Goal: Transaction & Acquisition: Purchase product/service

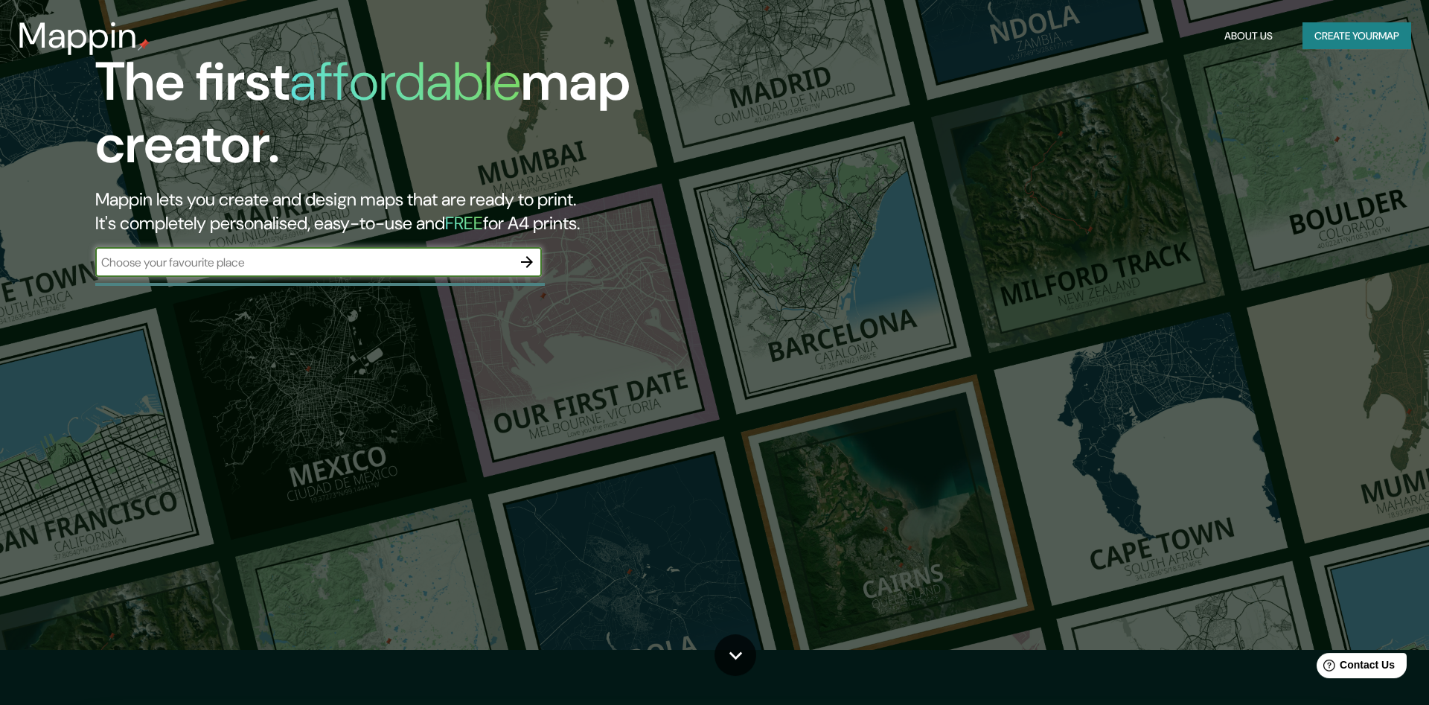
scroll to position [76, 0]
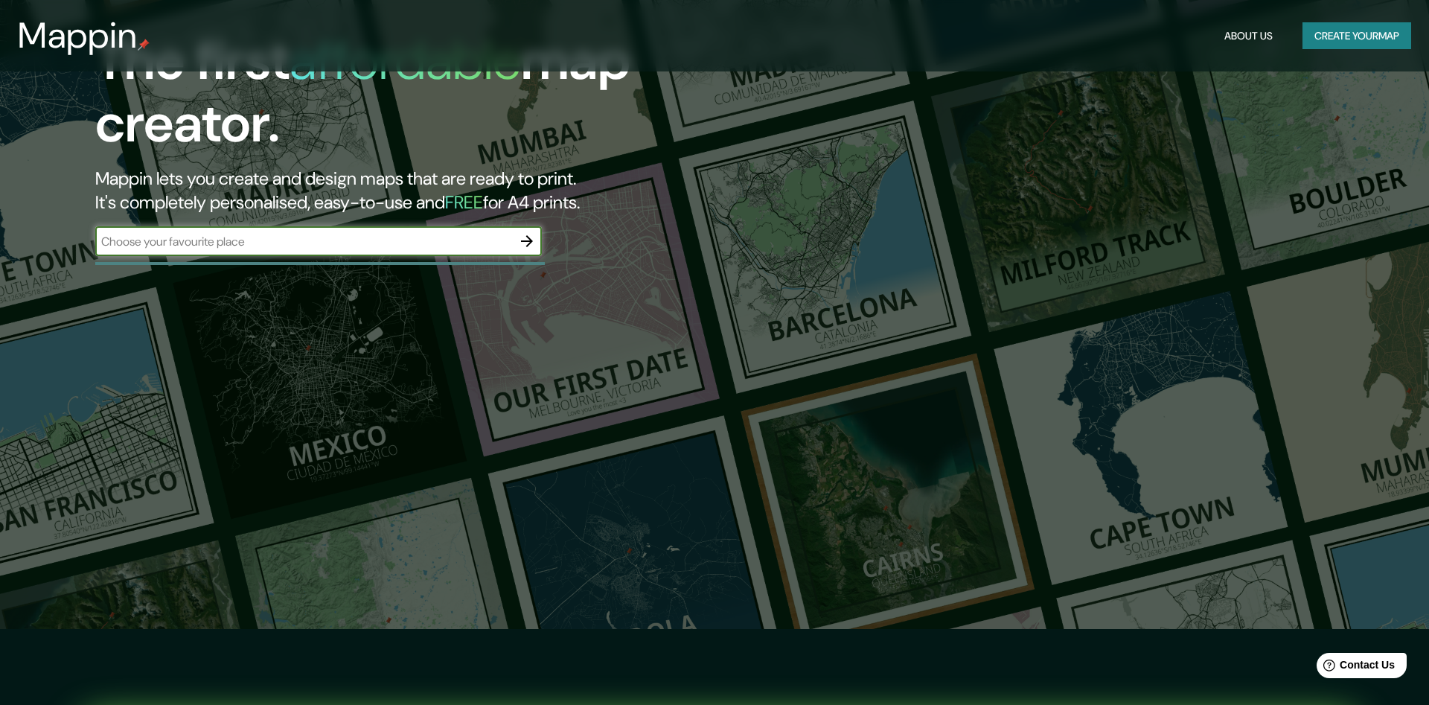
click at [530, 236] on icon "button" at bounding box center [527, 241] width 18 height 18
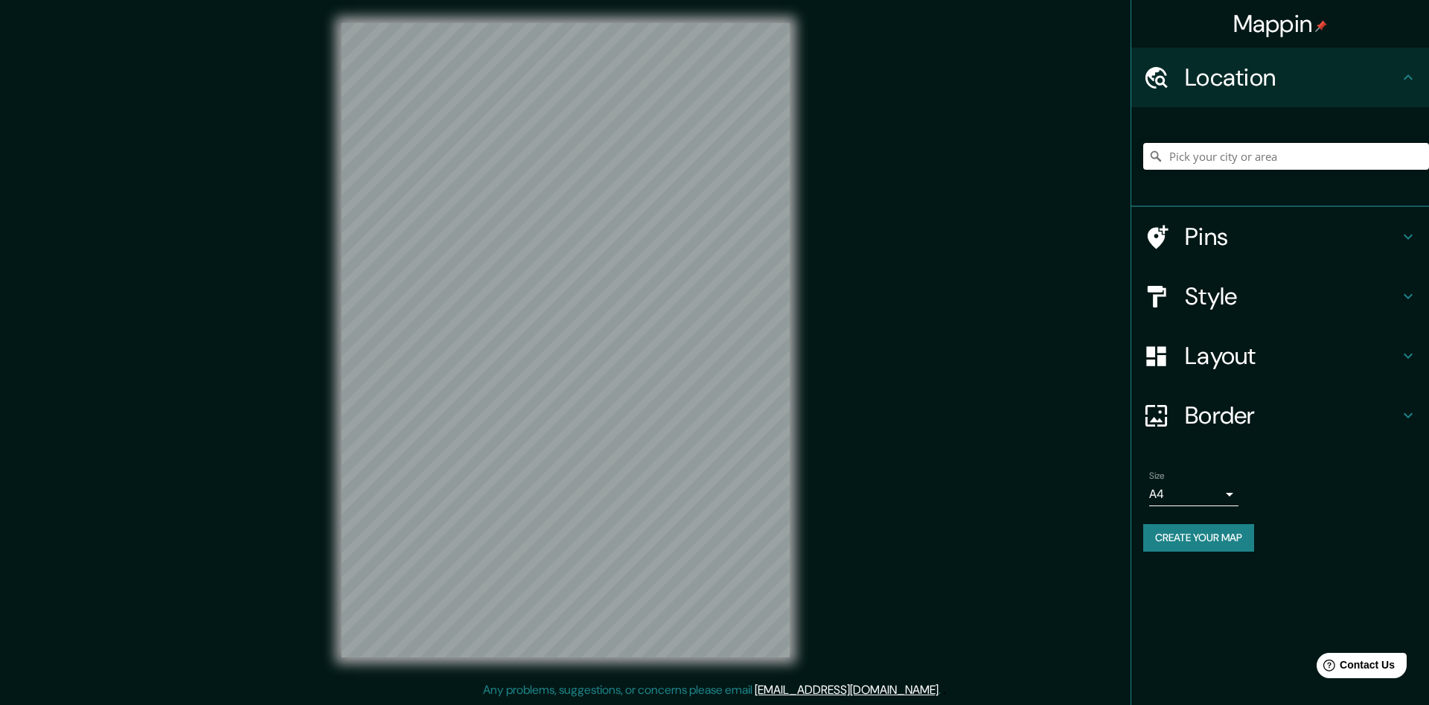
scroll to position [1, 0]
click at [1171, 160] on input "Pick your city or area" at bounding box center [1286, 156] width 286 height 27
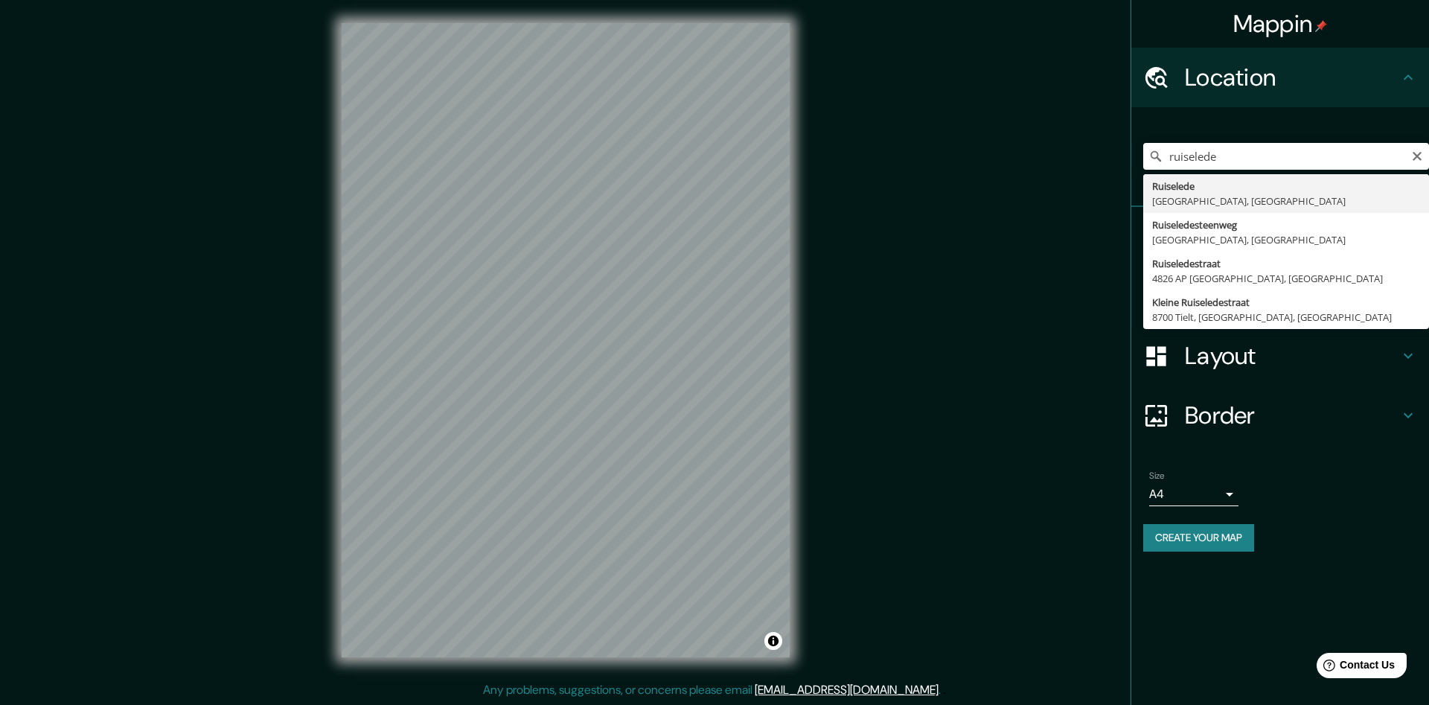
type input "Ruiselede, [GEOGRAPHIC_DATA], [GEOGRAPHIC_DATA]"
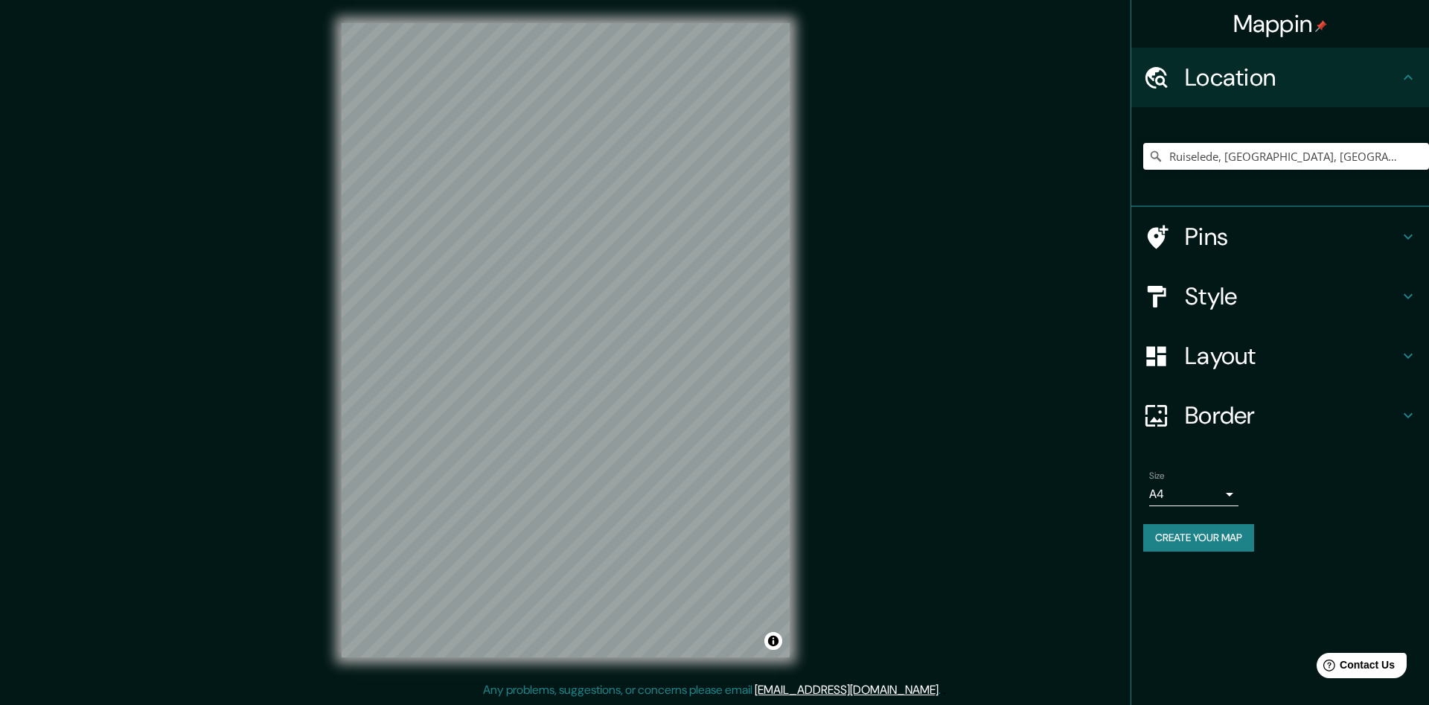
click at [1233, 240] on h4 "Pins" at bounding box center [1292, 237] width 214 height 30
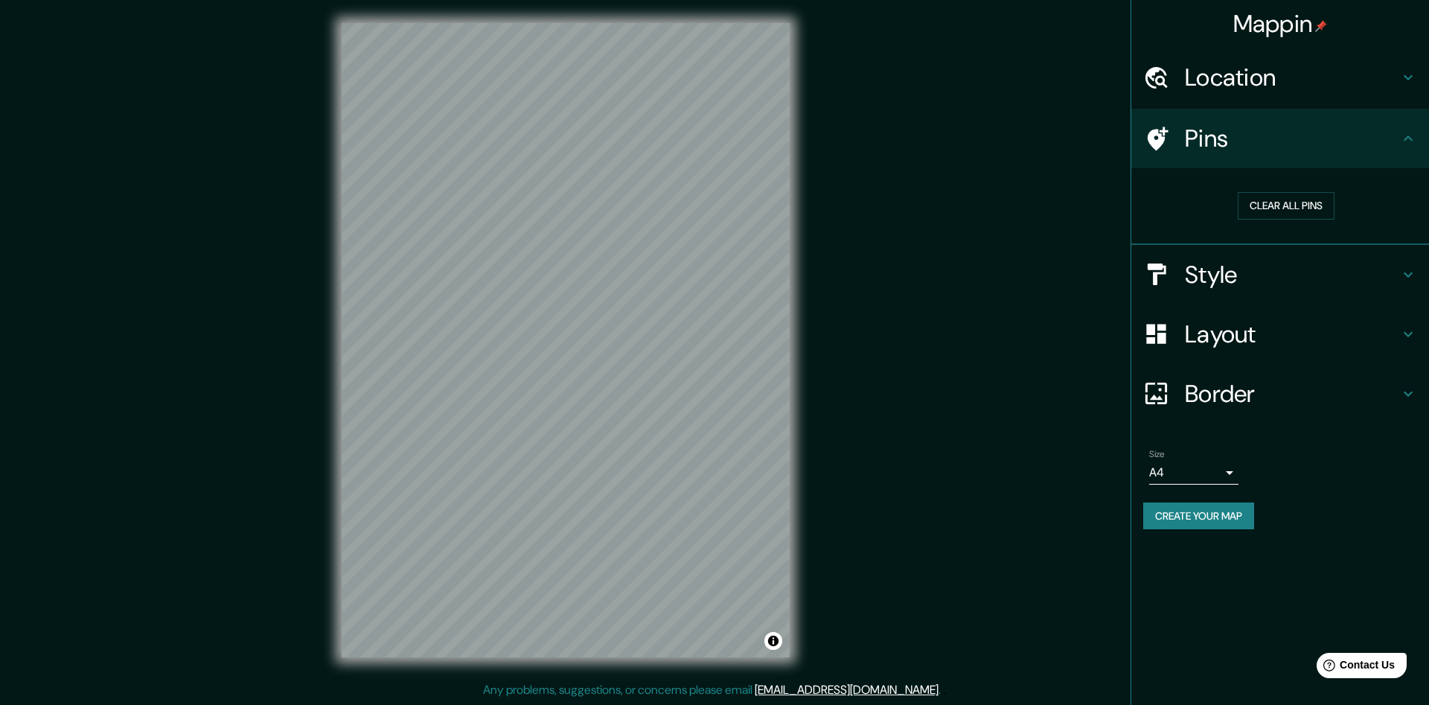
click at [1195, 283] on h4 "Style" at bounding box center [1292, 275] width 214 height 30
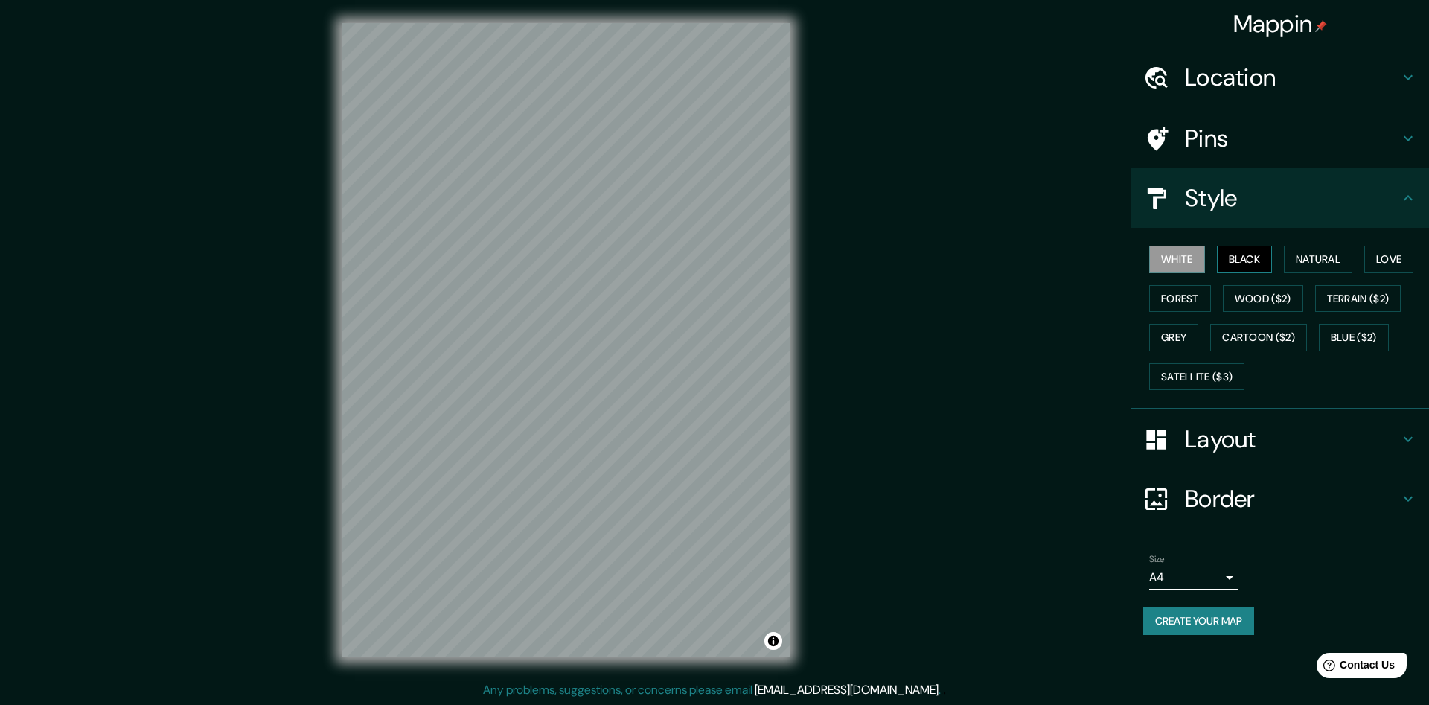
click at [1256, 256] on button "Black" at bounding box center [1245, 260] width 56 height 28
click at [1329, 300] on button "Terrain ($2)" at bounding box center [1358, 299] width 86 height 28
click at [1175, 298] on button "Forest" at bounding box center [1180, 299] width 62 height 28
click at [1389, 261] on button "Love" at bounding box center [1388, 260] width 49 height 28
click at [1320, 261] on button "Natural" at bounding box center [1318, 260] width 68 height 28
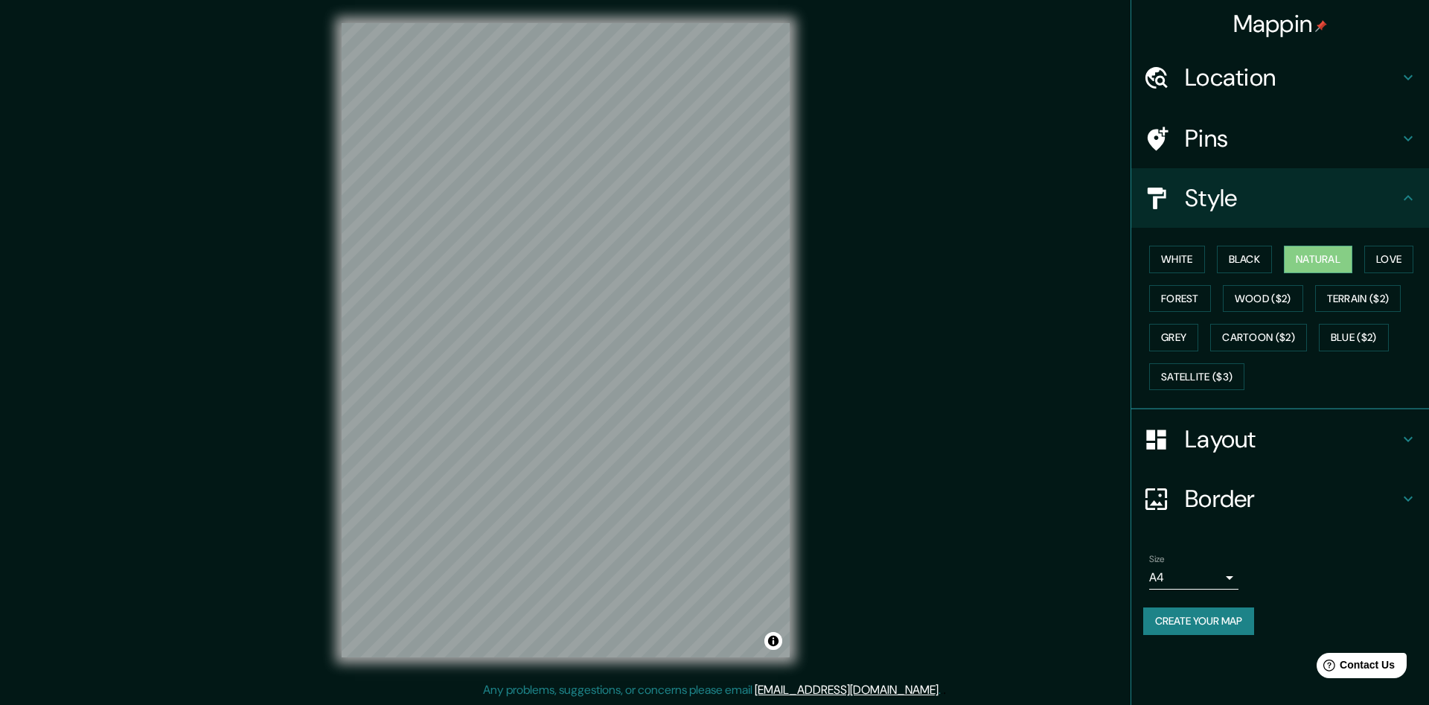
click at [1225, 441] on h4 "Layout" at bounding box center [1292, 439] width 214 height 30
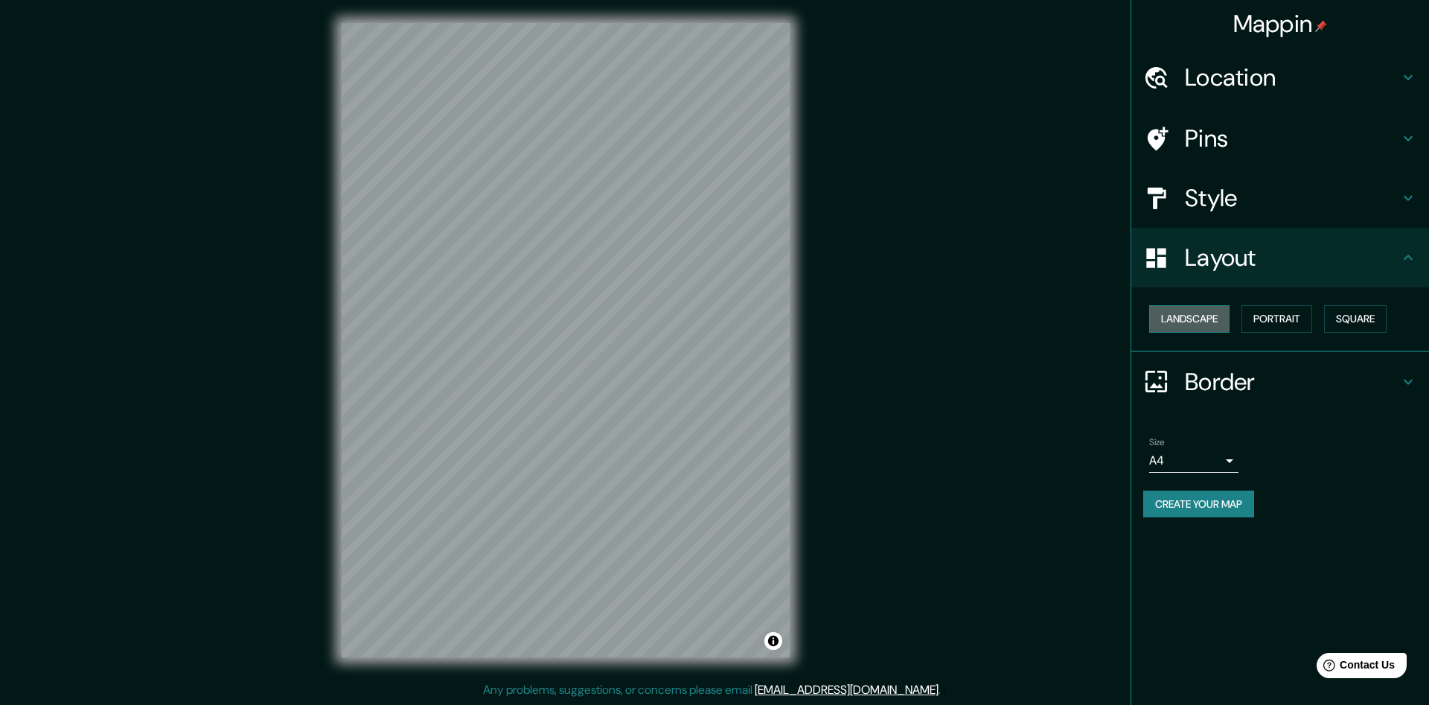
click at [1221, 316] on button "Landscape" at bounding box center [1189, 319] width 80 height 28
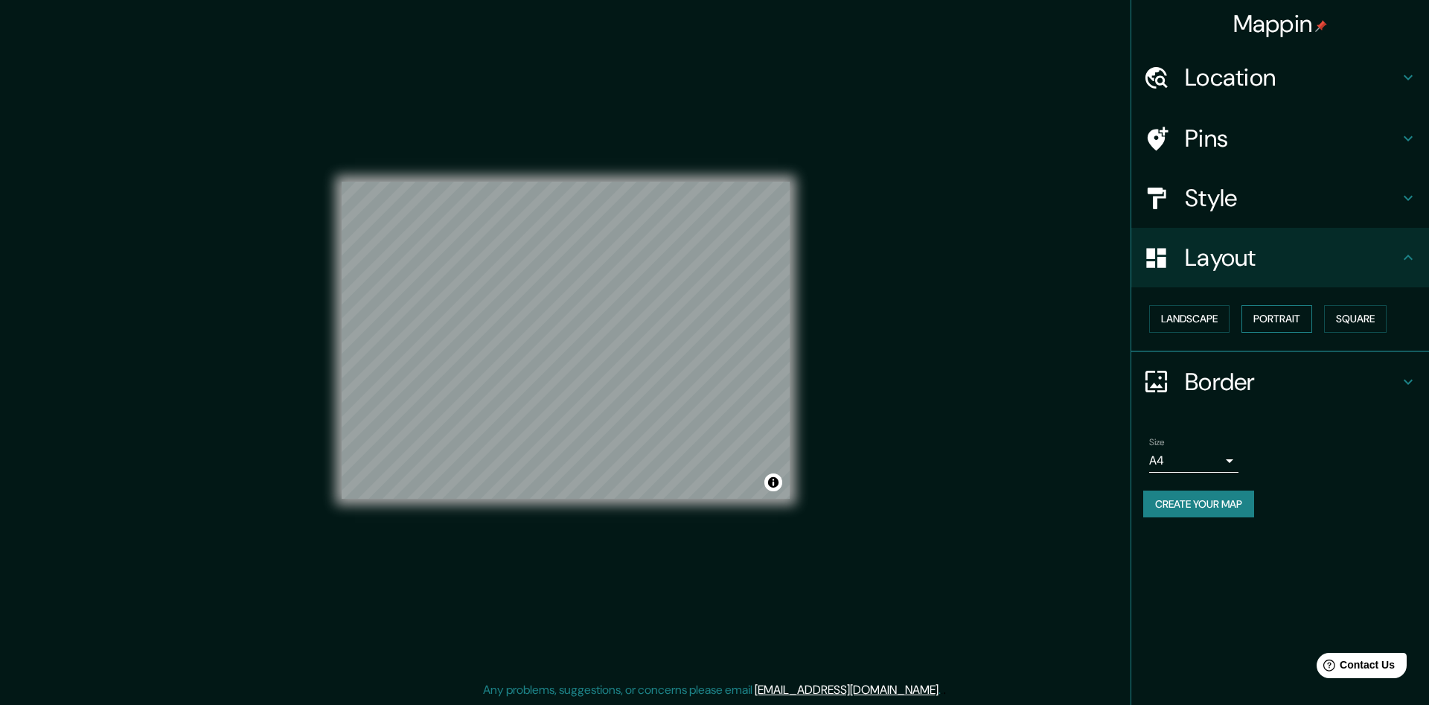
click at [1280, 317] on button "Portrait" at bounding box center [1277, 319] width 71 height 28
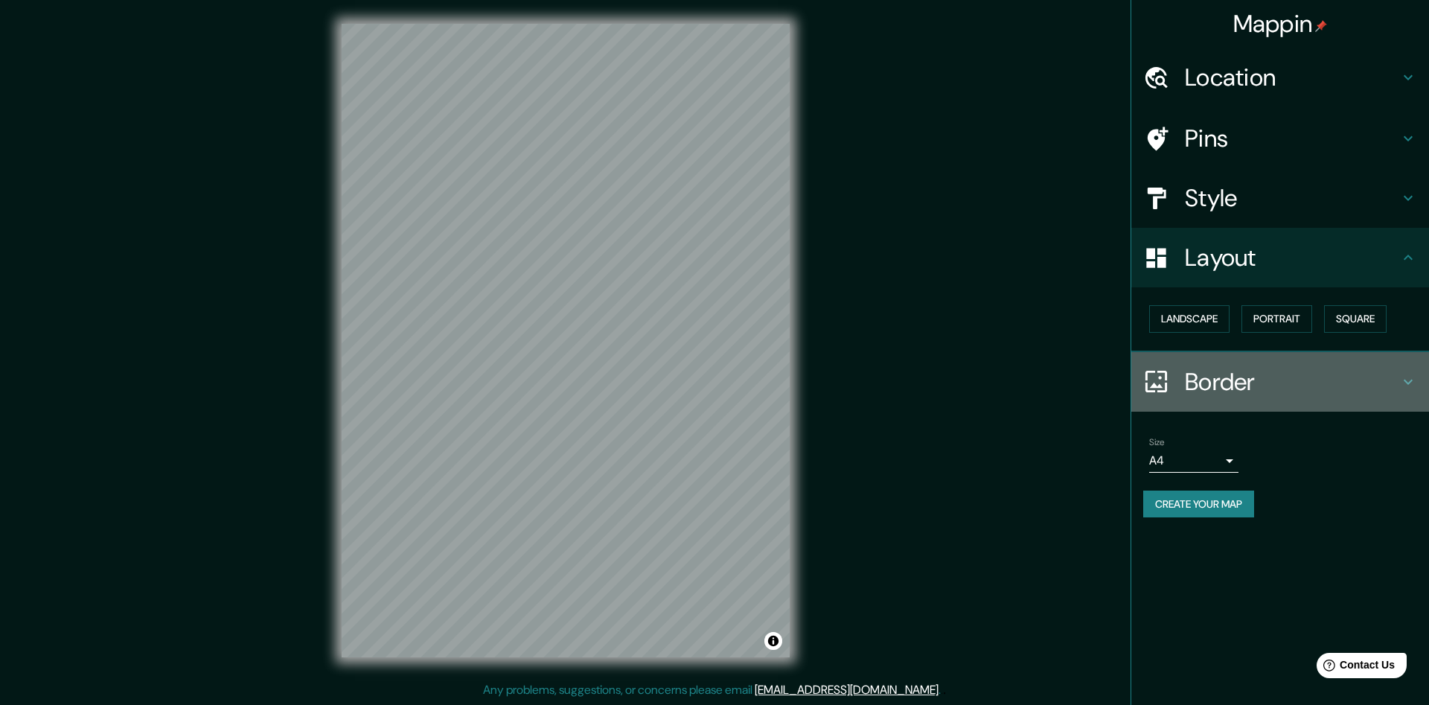
click at [1238, 378] on h4 "Border" at bounding box center [1292, 382] width 214 height 30
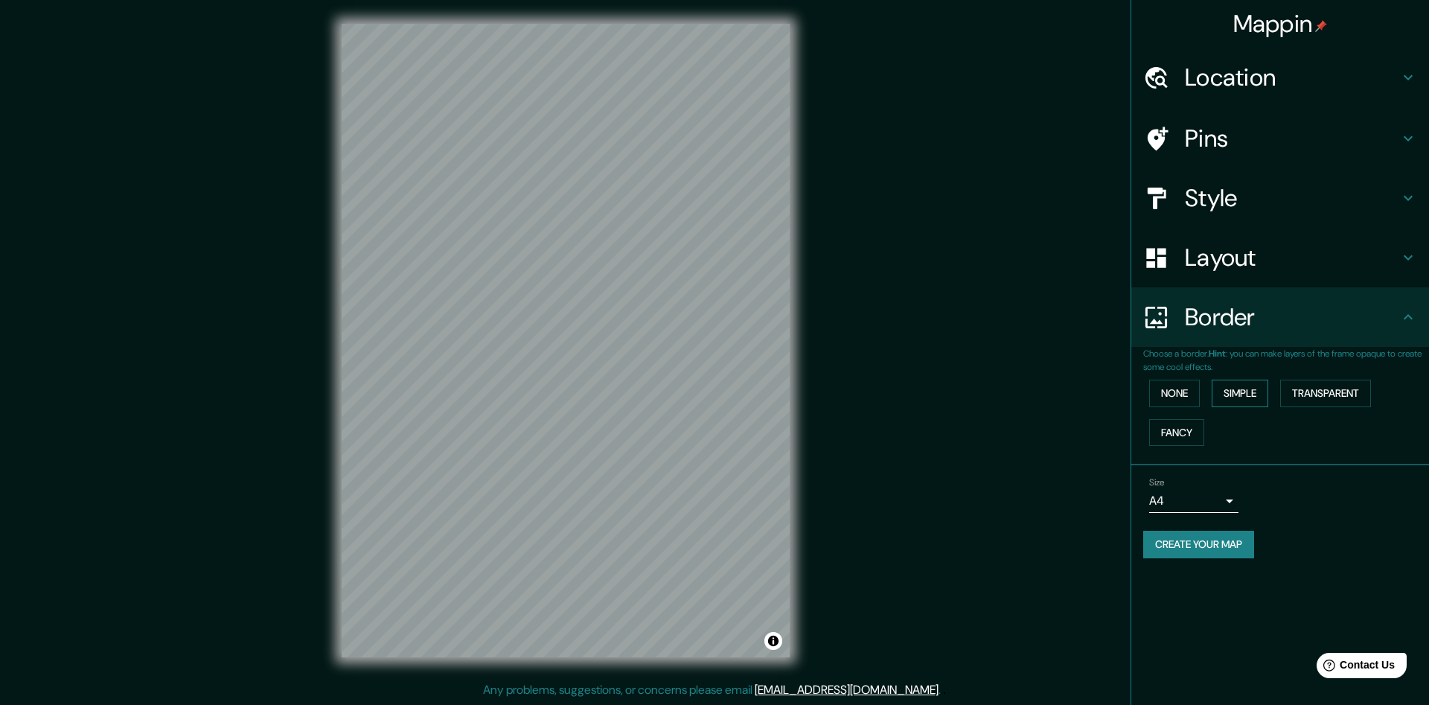
click at [1257, 391] on button "Simple" at bounding box center [1240, 394] width 57 height 28
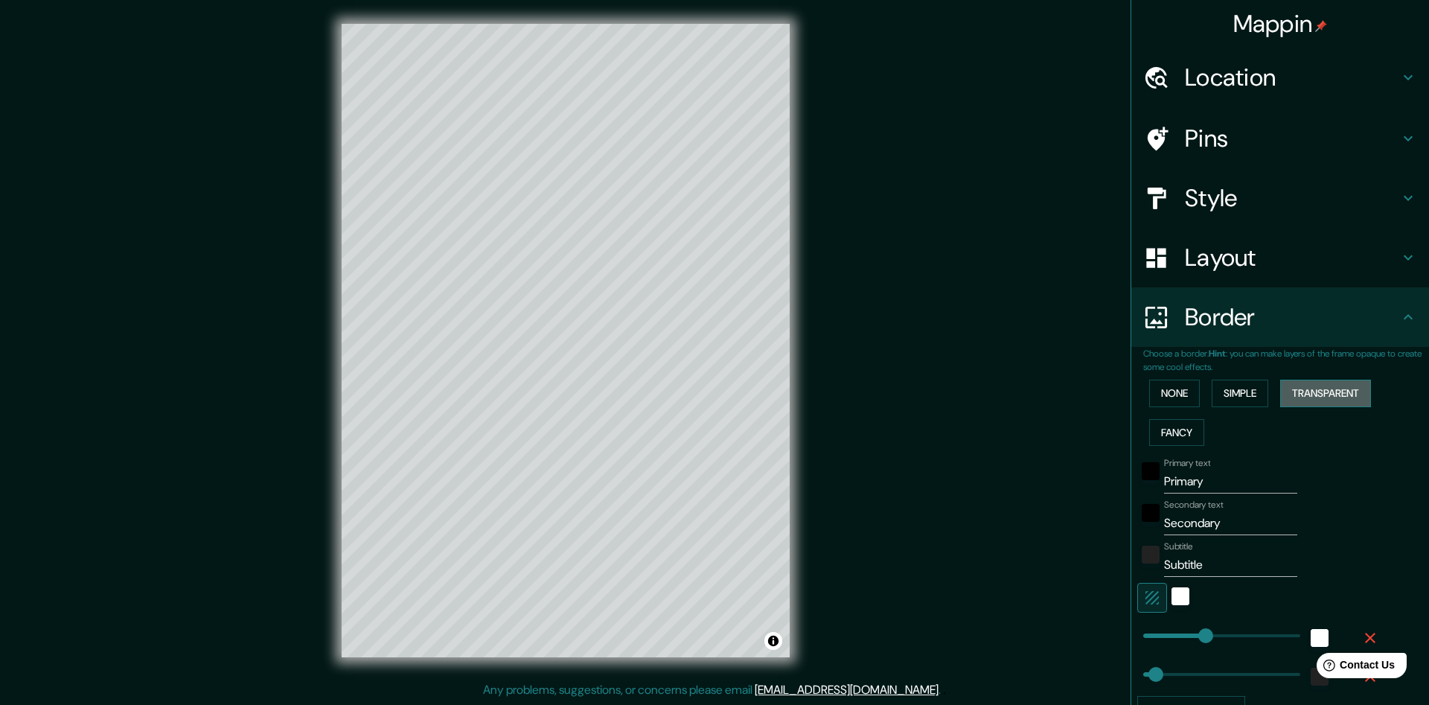
click at [1305, 390] on button "Transparent" at bounding box center [1325, 394] width 91 height 28
click at [1189, 425] on button "Fancy" at bounding box center [1176, 433] width 55 height 28
click at [1183, 403] on button "None" at bounding box center [1174, 394] width 51 height 28
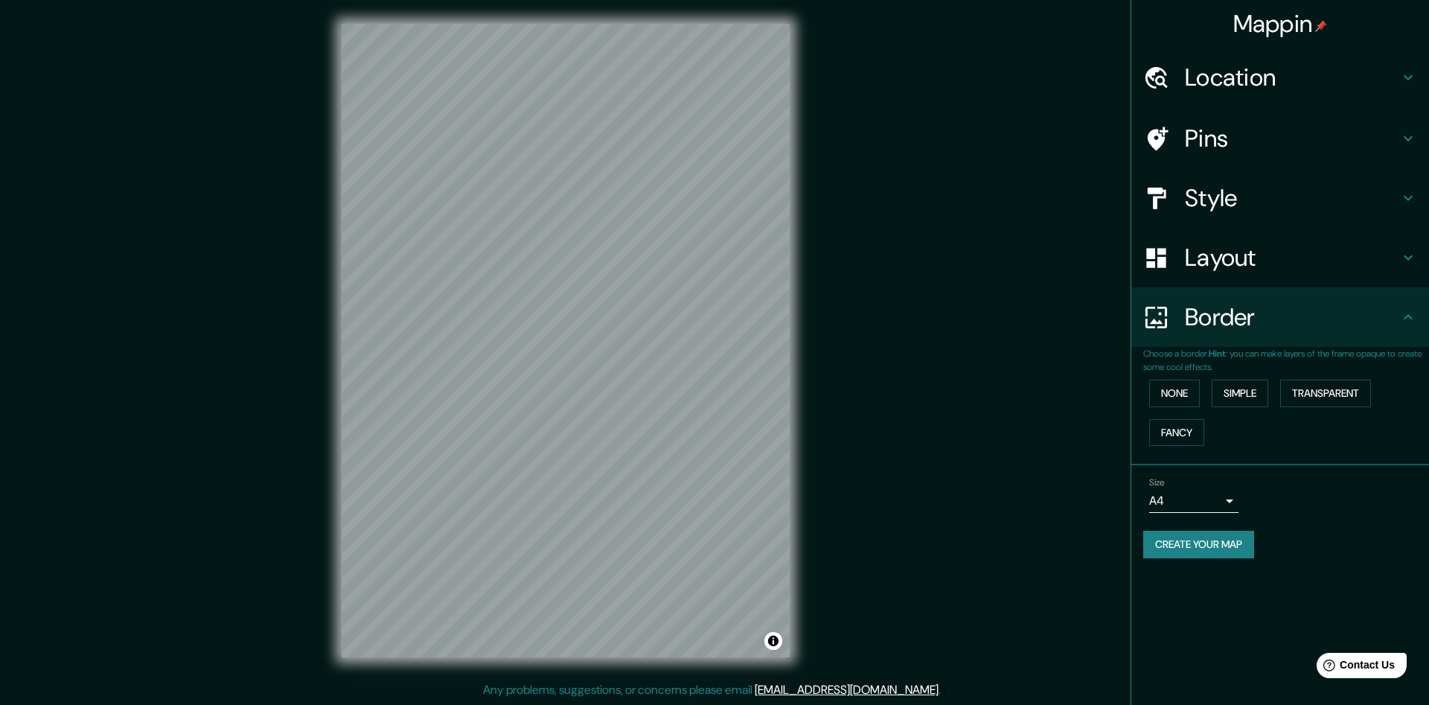
click at [1218, 491] on body "Mappin Location [GEOGRAPHIC_DATA], [GEOGRAPHIC_DATA], [GEOGRAPHIC_DATA] Pins St…" at bounding box center [714, 351] width 1429 height 705
click at [1200, 549] on li "A3" at bounding box center [1193, 559] width 89 height 27
type input "a4"
click at [1211, 540] on button "Create your map" at bounding box center [1198, 545] width 111 height 28
click at [1212, 535] on button "Create your map" at bounding box center [1198, 545] width 111 height 28
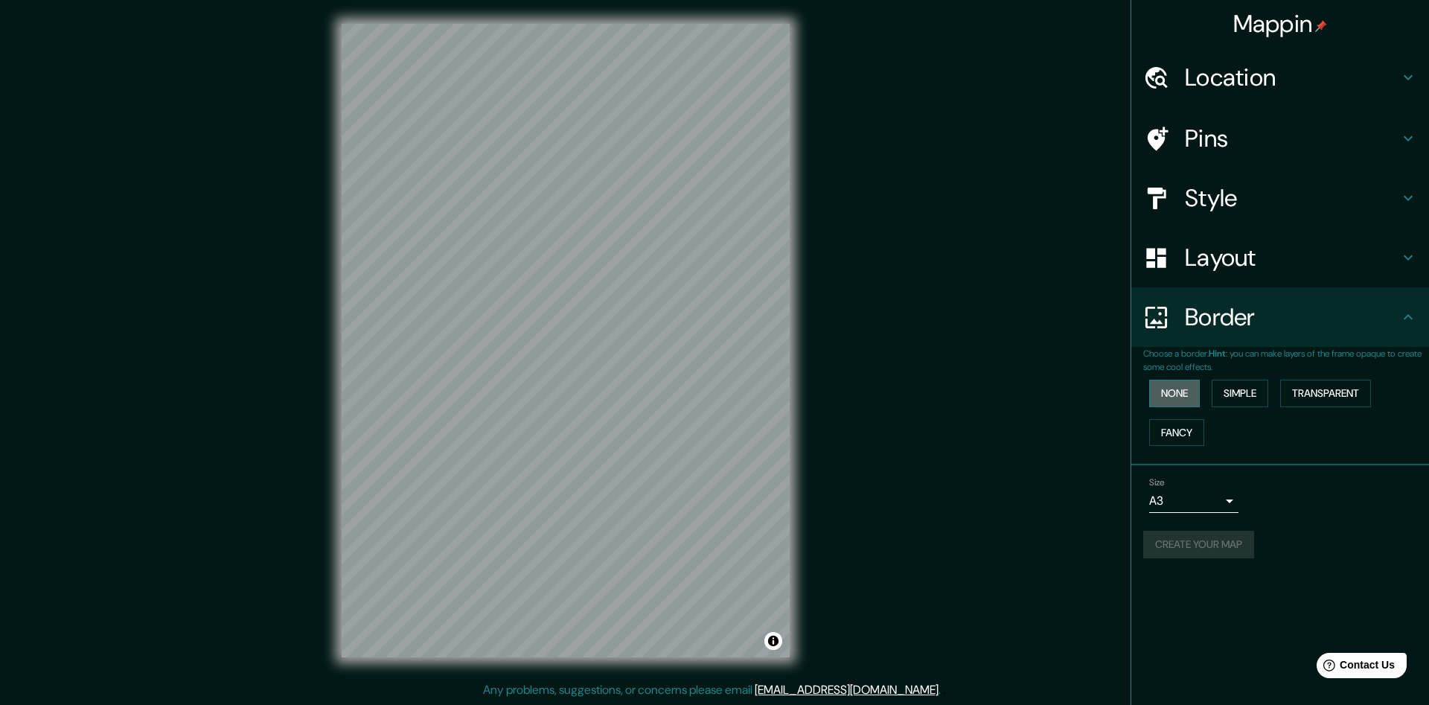
click at [1186, 394] on button "None" at bounding box center [1174, 394] width 51 height 28
click at [1176, 385] on button "None" at bounding box center [1174, 394] width 51 height 28
click at [1316, 322] on h4 "Border" at bounding box center [1292, 317] width 214 height 30
click at [1177, 393] on button "None" at bounding box center [1174, 394] width 51 height 28
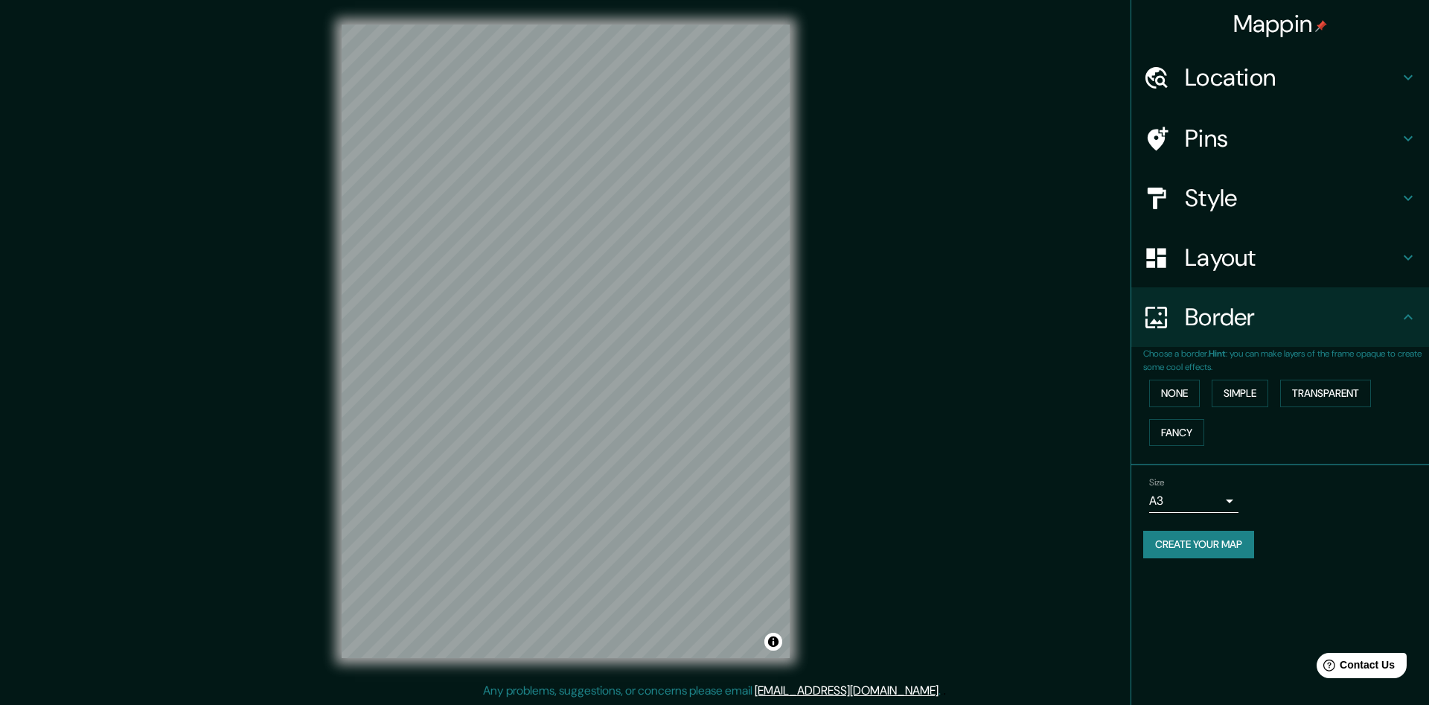
click at [1212, 546] on button "Create your map" at bounding box center [1198, 545] width 111 height 28
click at [1221, 107] on ul "Location [GEOGRAPHIC_DATA], [GEOGRAPHIC_DATA], [GEOGRAPHIC_DATA] Pins Style Lay…" at bounding box center [1280, 312] width 298 height 528
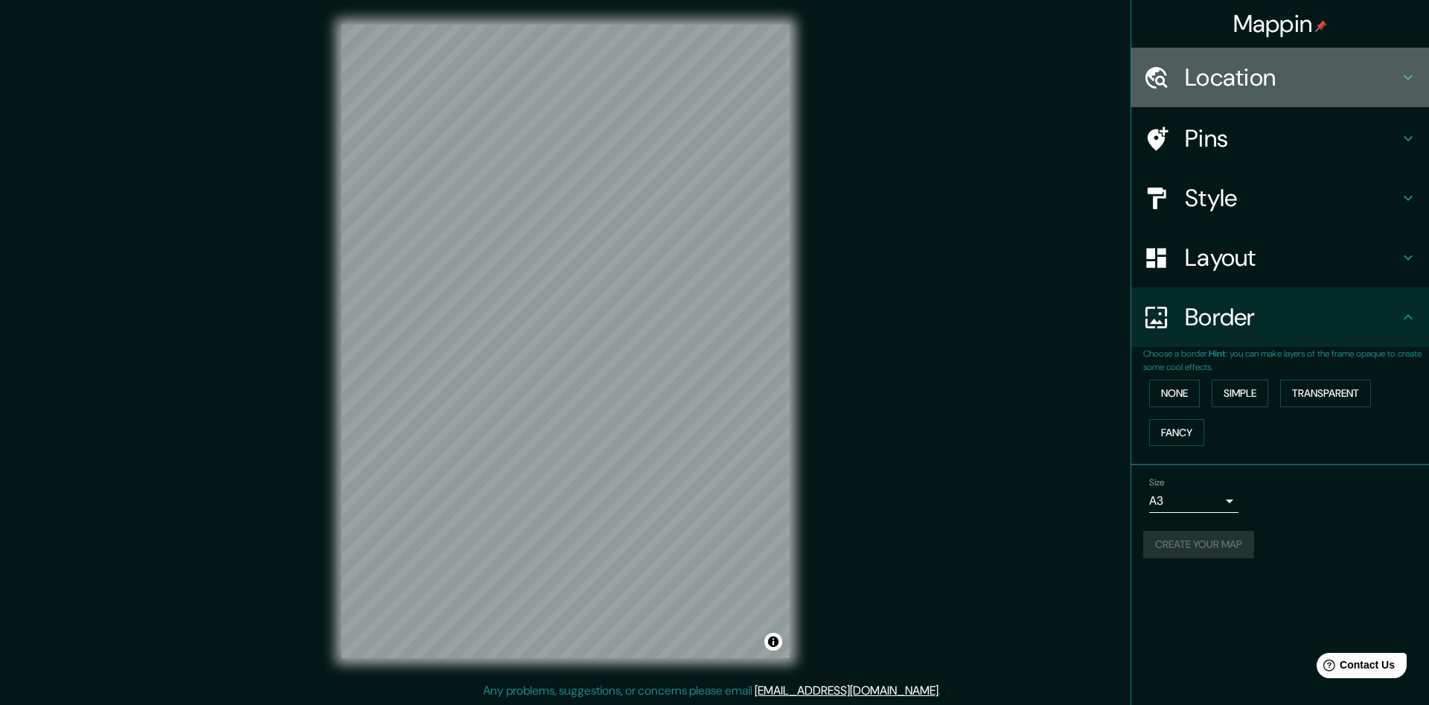
click at [1224, 78] on h4 "Location" at bounding box center [1292, 78] width 214 height 30
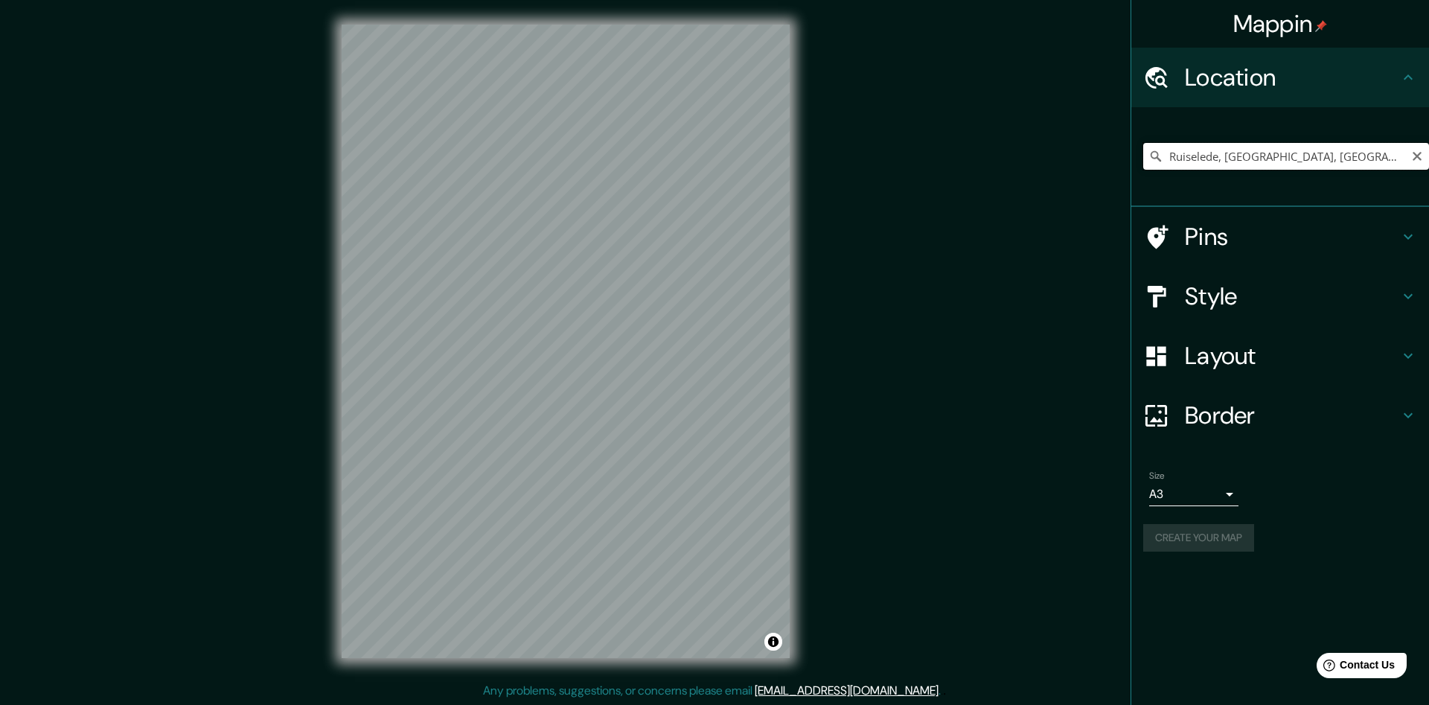
drag, startPoint x: 1355, startPoint y: 161, endPoint x: 1029, endPoint y: 147, distance: 327.0
click at [1143, 147] on input "Ruiselede, [GEOGRAPHIC_DATA], [GEOGRAPHIC_DATA]" at bounding box center [1286, 156] width 286 height 27
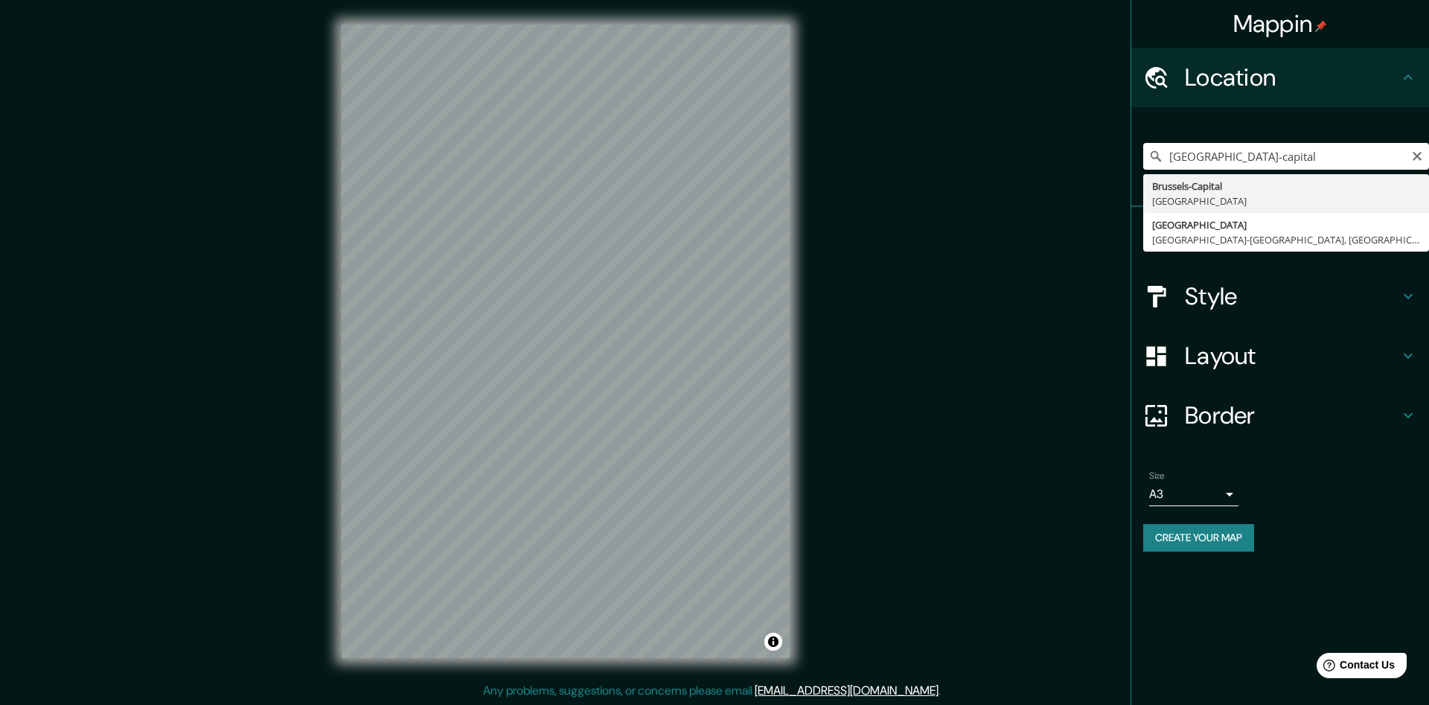
type input "[GEOGRAPHIC_DATA]-[GEOGRAPHIC_DATA], [GEOGRAPHIC_DATA]"
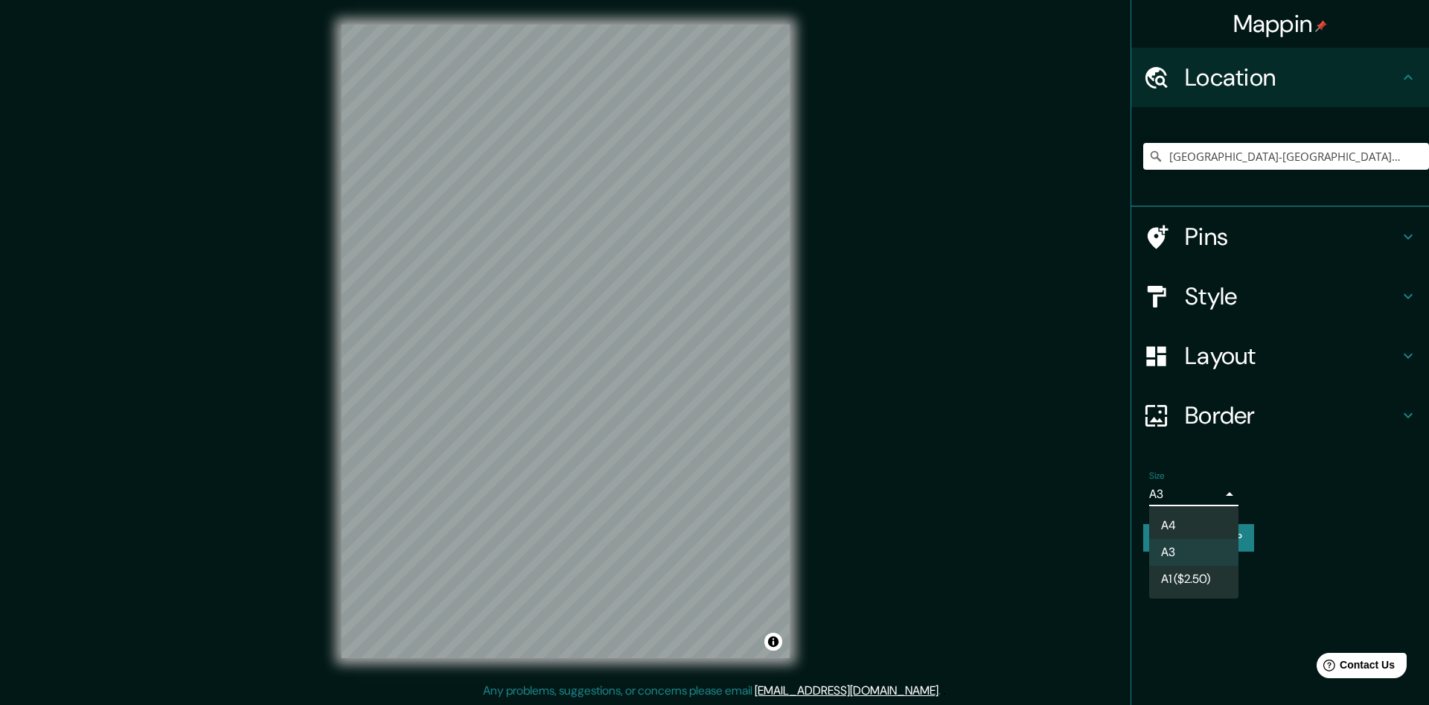
click at [1172, 489] on body "Mappin Location [GEOGRAPHIC_DATA]-Capital, [GEOGRAPHIC_DATA] Pins Style Layout …" at bounding box center [714, 352] width 1429 height 705
click at [1171, 526] on li "A4" at bounding box center [1193, 525] width 89 height 27
click at [1180, 492] on body "Mappin Location [GEOGRAPHIC_DATA]-Capital, [GEOGRAPHIC_DATA] Pins Style Layout …" at bounding box center [714, 352] width 1429 height 705
click at [1177, 547] on li "A3" at bounding box center [1193, 552] width 89 height 27
click at [1226, 308] on h4 "Style" at bounding box center [1292, 296] width 214 height 30
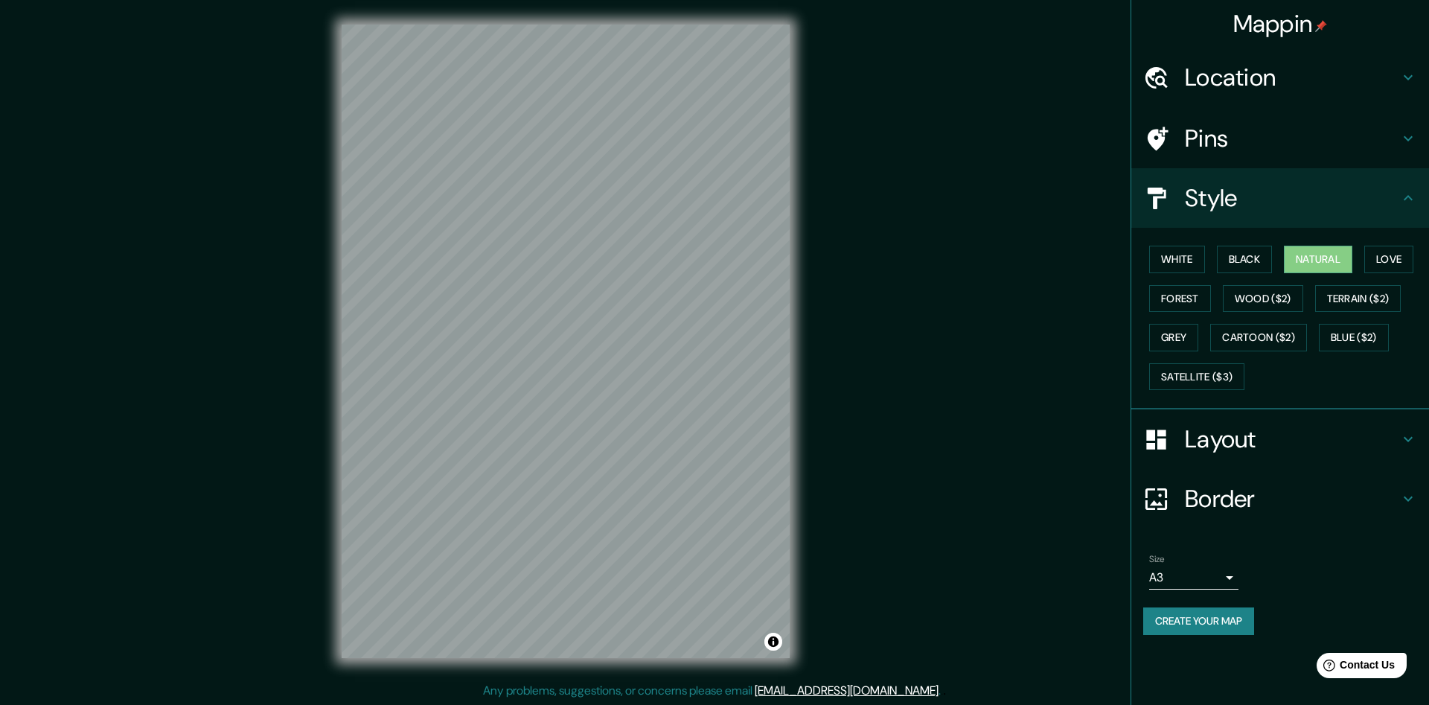
click at [1255, 223] on div "Style" at bounding box center [1280, 198] width 298 height 60
click at [1233, 459] on div "Layout" at bounding box center [1280, 439] width 298 height 60
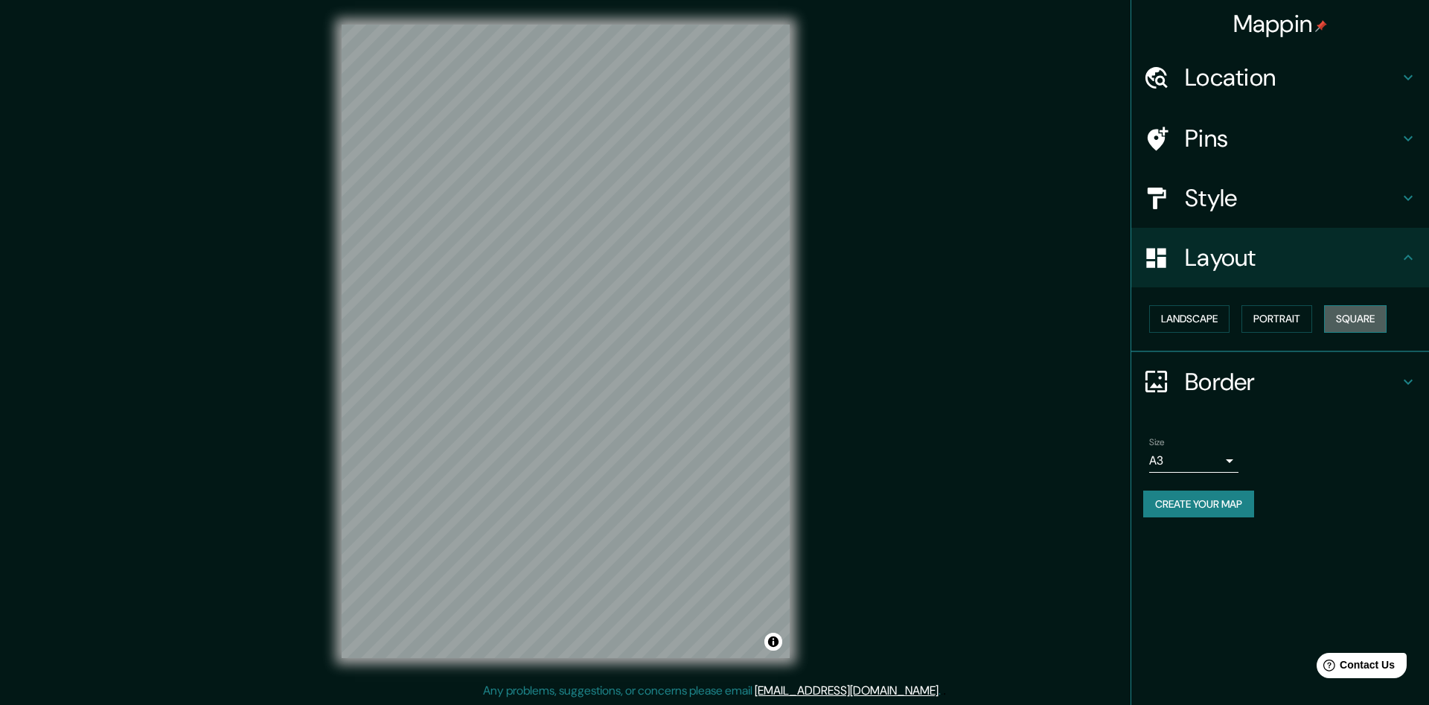
click at [1367, 310] on button "Square" at bounding box center [1355, 319] width 63 height 28
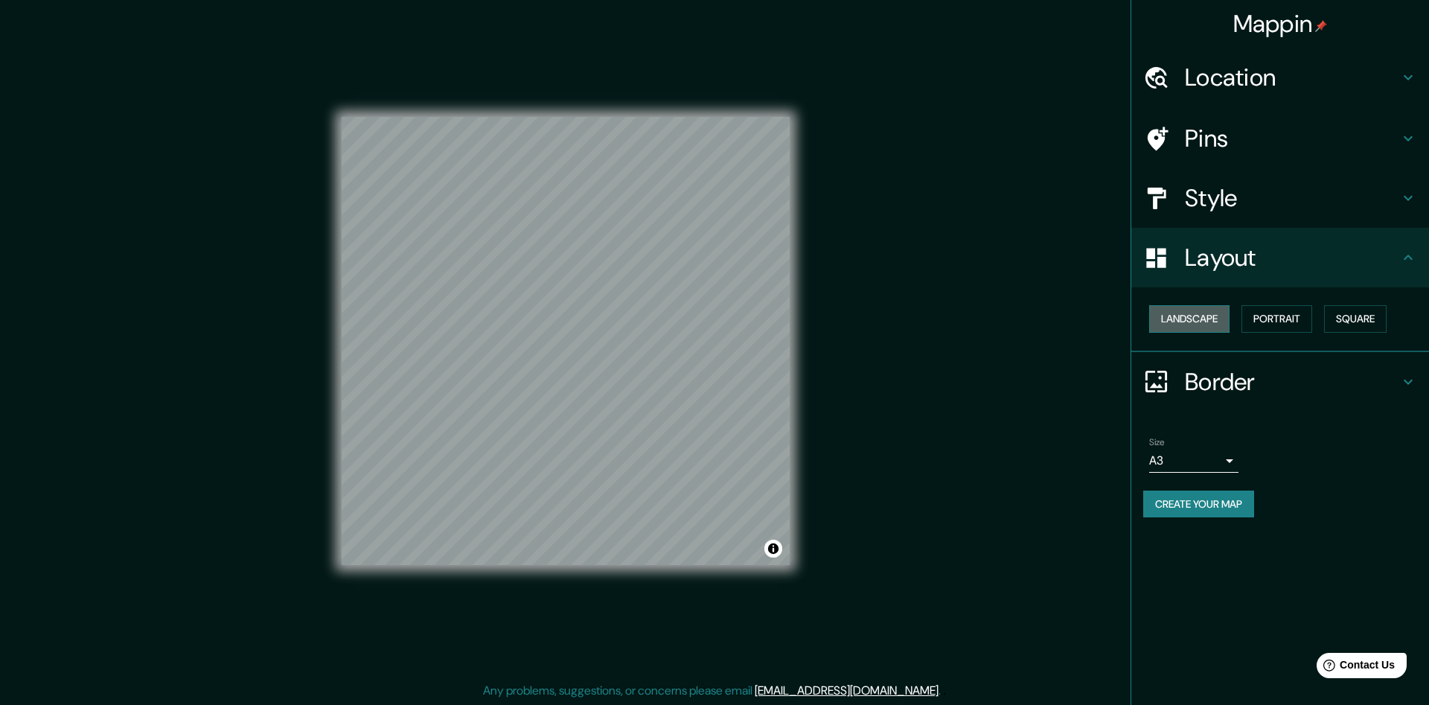
click at [1174, 319] on button "Landscape" at bounding box center [1189, 319] width 80 height 28
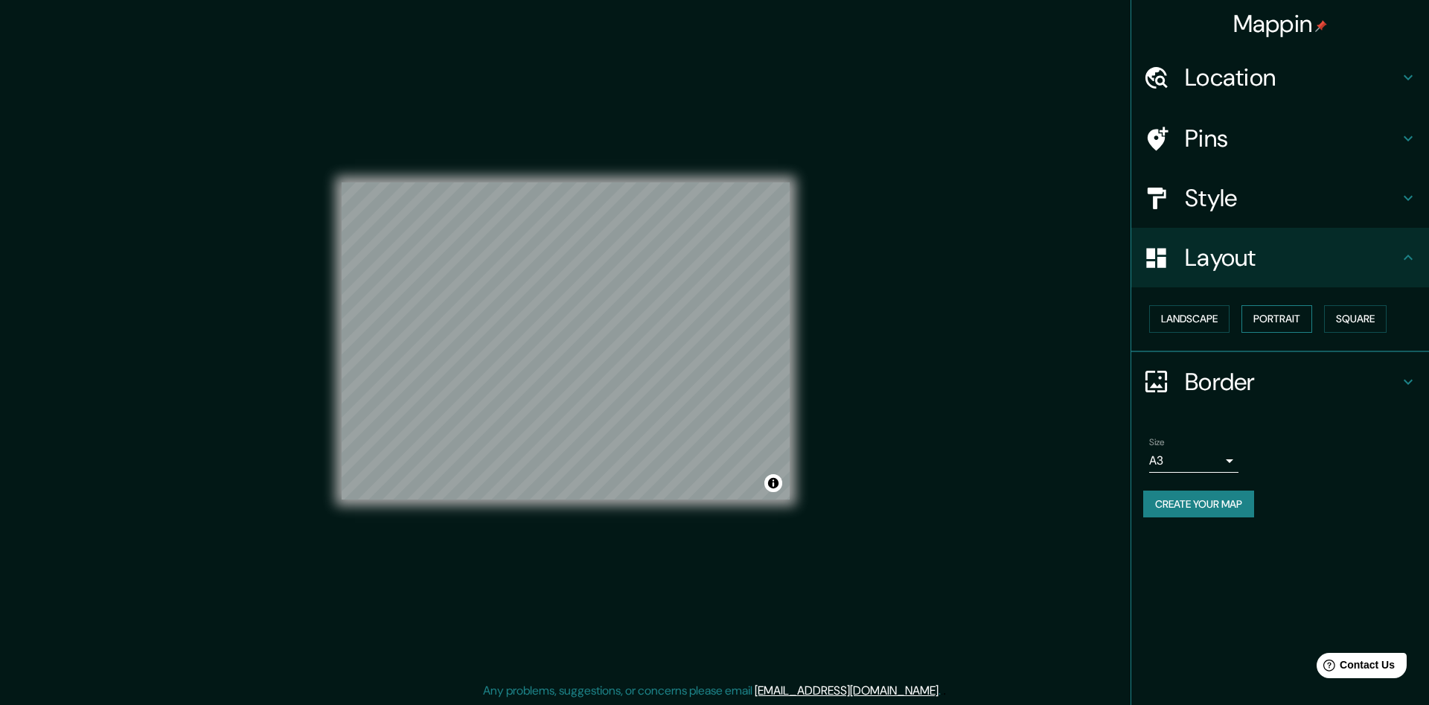
click at [1271, 319] on button "Portrait" at bounding box center [1277, 319] width 71 height 28
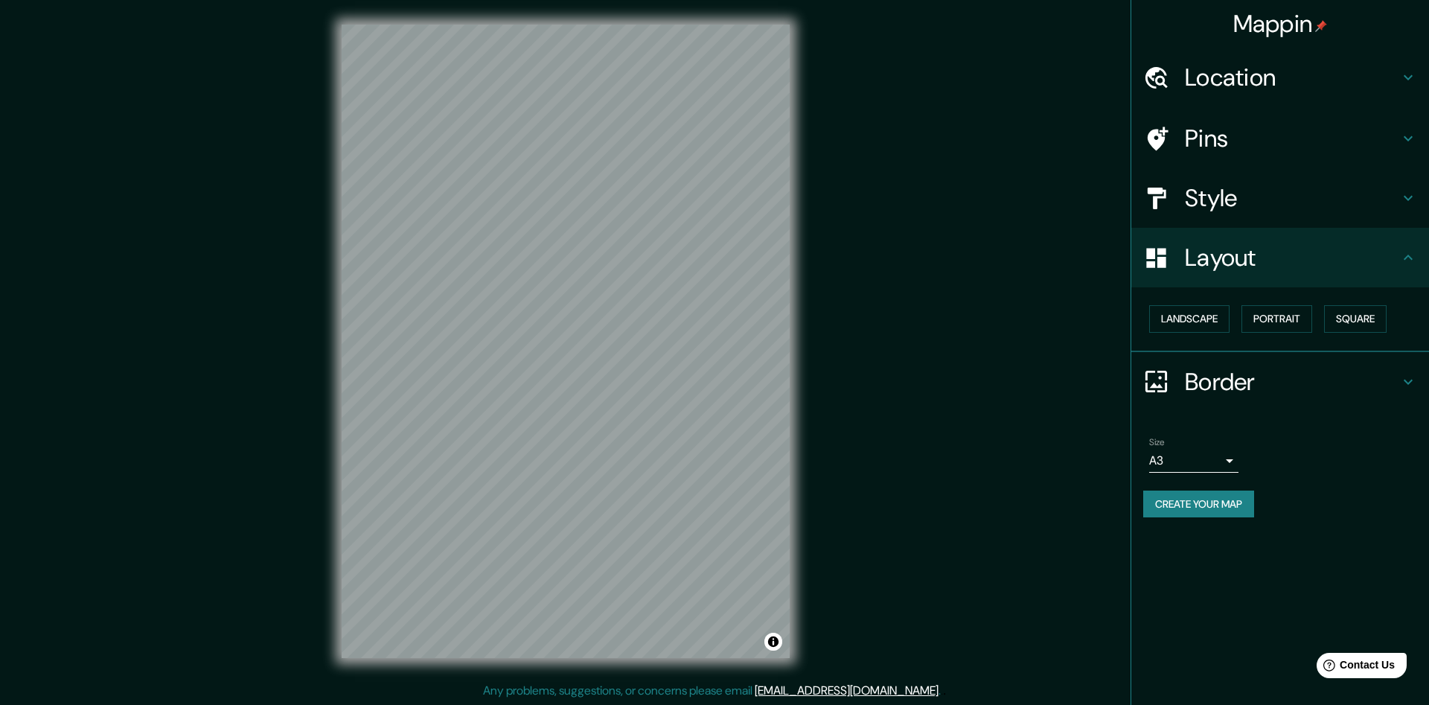
click at [1152, 470] on body "Mappin Location [GEOGRAPHIC_DATA]-Capital, [GEOGRAPHIC_DATA] Pins Style Layout …" at bounding box center [714, 352] width 1429 height 705
click at [1169, 541] on li "A1 ($2.50)" at bounding box center [1193, 545] width 89 height 27
click at [1200, 457] on body "Mappin Location [GEOGRAPHIC_DATA]-Capital, [GEOGRAPHIC_DATA] Pins Style Layout …" at bounding box center [714, 352] width 1429 height 705
click at [1176, 513] on li "A3" at bounding box center [1193, 518] width 89 height 27
type input "a4"
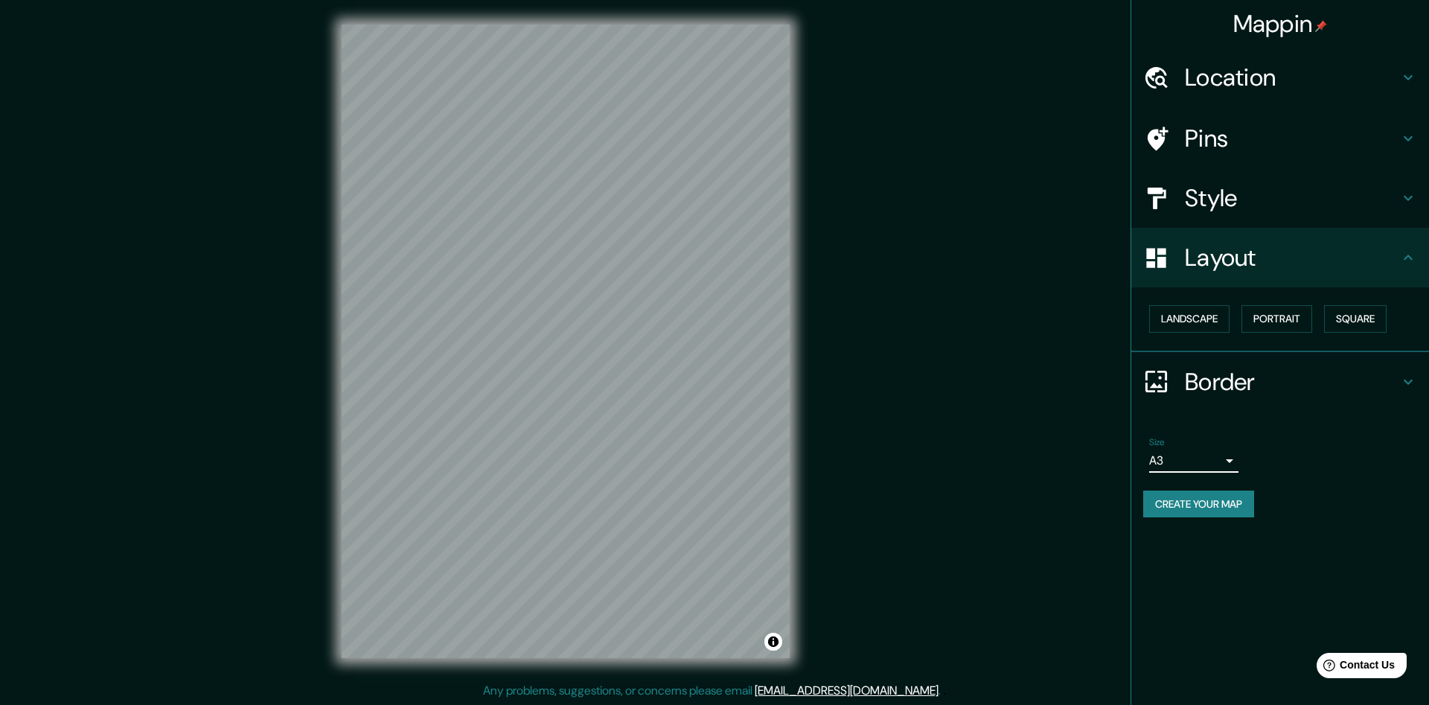
click at [1212, 505] on button "Create your map" at bounding box center [1198, 504] width 111 height 28
click at [1101, 413] on div "Mappin Location [GEOGRAPHIC_DATA]-Capital, [GEOGRAPHIC_DATA] Pins Style Layout …" at bounding box center [714, 352] width 1429 height 706
